Goal: Information Seeking & Learning: Learn about a topic

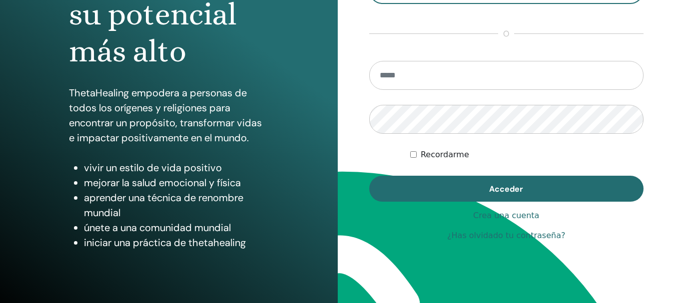
scroll to position [70, 0]
type input "**********"
click at [418, 153] on div "Recordarme" at bounding box center [526, 155] width 233 height 12
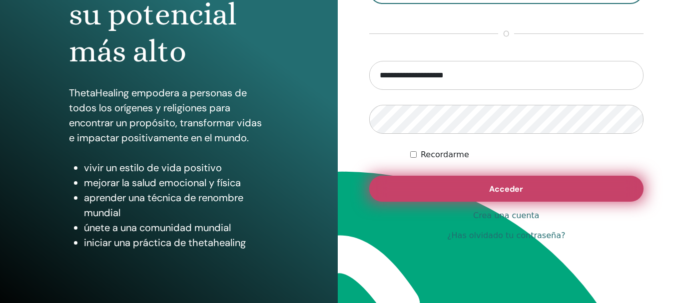
click at [466, 197] on button "Acceder" at bounding box center [506, 189] width 275 height 26
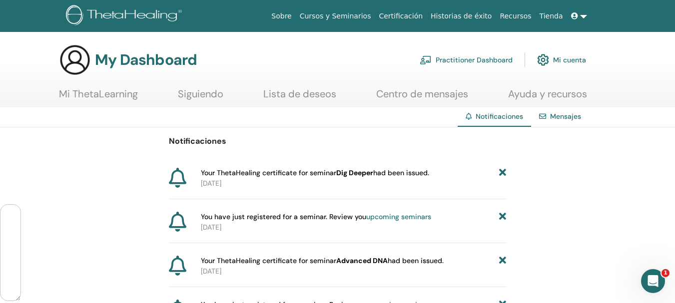
click at [360, 12] on link "Cursos y Seminarios" at bounding box center [335, 16] width 79 height 18
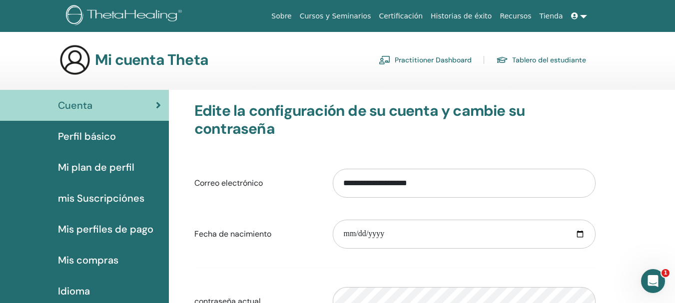
click at [423, 14] on link "Certificación" at bounding box center [401, 16] width 52 height 18
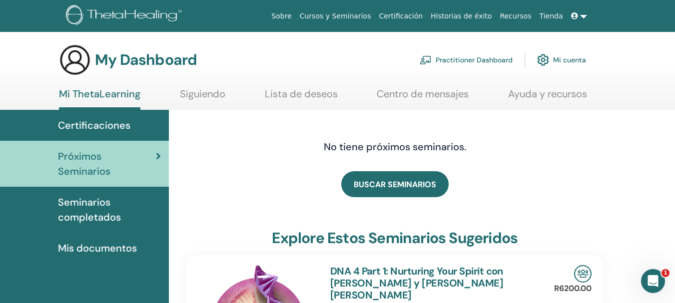
click at [581, 53] on link "Mi cuenta" at bounding box center [561, 60] width 49 height 22
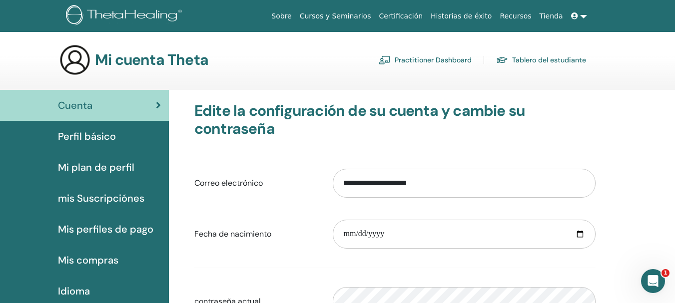
click at [84, 60] on img at bounding box center [75, 60] width 32 height 32
click at [135, 60] on h3 "Mi cuenta Theta" at bounding box center [151, 60] width 113 height 18
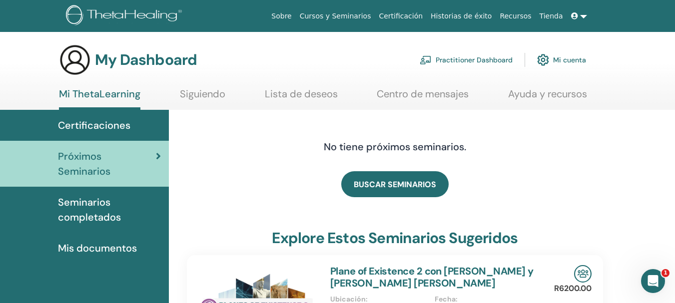
click at [355, 17] on link "Cursos y Seminarios" at bounding box center [335, 16] width 79 height 18
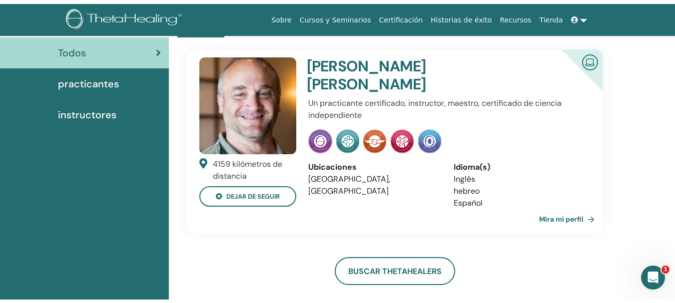
scroll to position [1, 0]
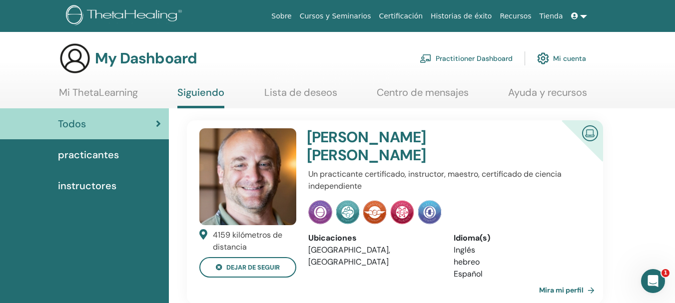
click at [95, 151] on span "practicantes" at bounding box center [88, 154] width 61 height 15
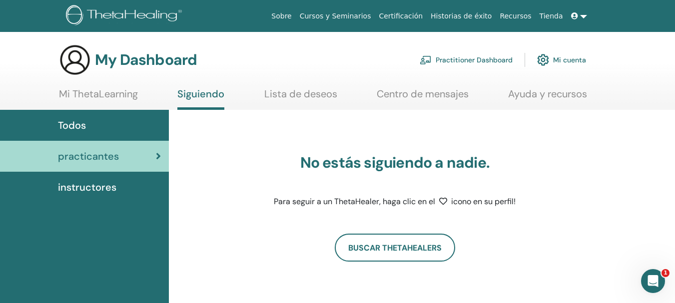
click at [91, 191] on span "instructores" at bounding box center [87, 187] width 58 height 15
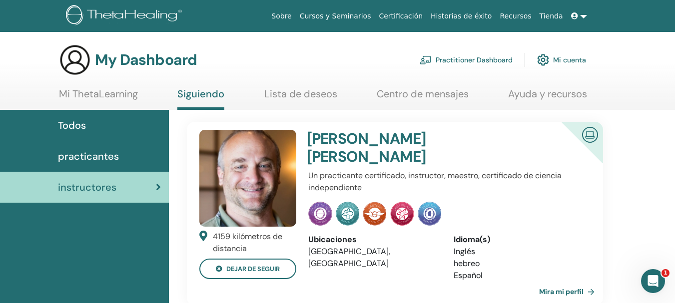
click at [316, 95] on link "Lista de deseos" at bounding box center [300, 97] width 73 height 19
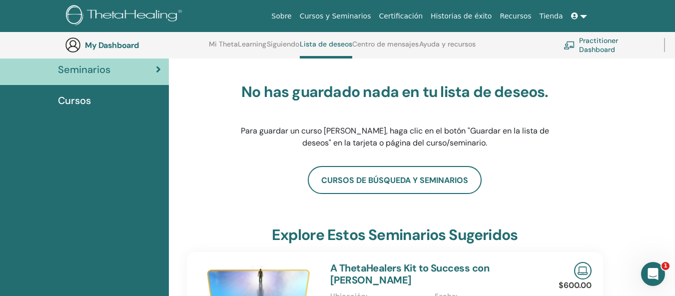
scroll to position [76, 0]
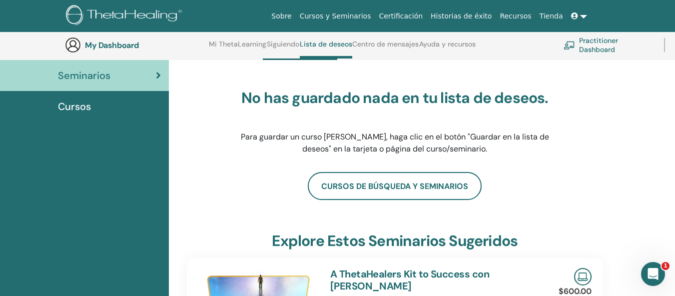
click at [364, 15] on link "Cursos y Seminarios" at bounding box center [335, 16] width 79 height 18
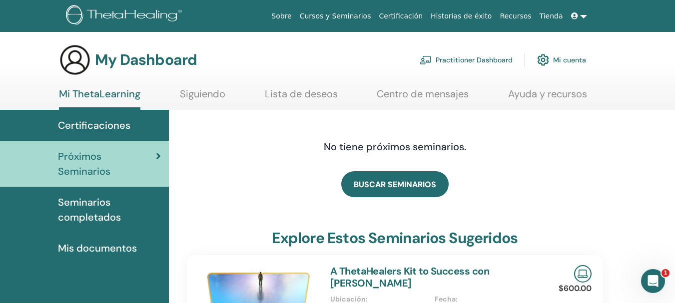
click at [87, 195] on span "Seminarios completados" at bounding box center [109, 210] width 103 height 30
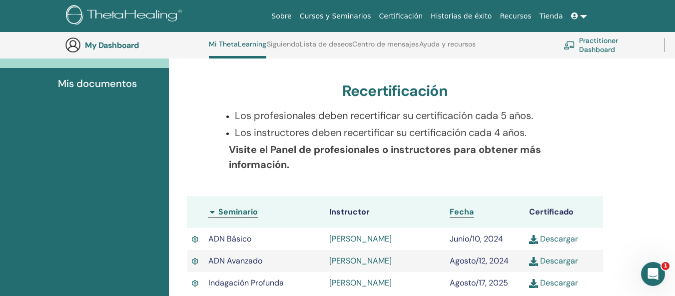
scroll to position [226, 0]
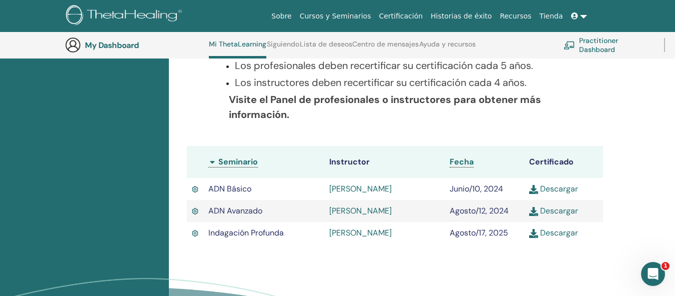
click at [563, 235] on link "Descargar" at bounding box center [553, 232] width 49 height 10
